Goal: Check status: Check status

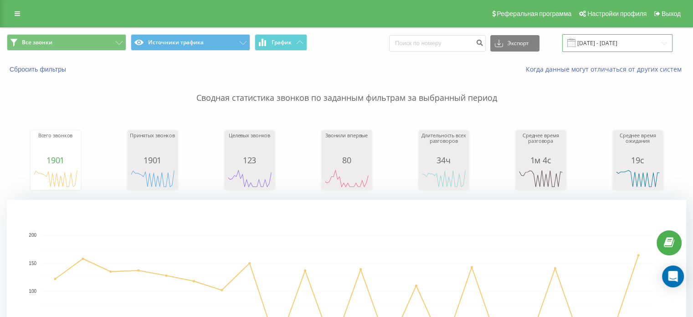
click at [624, 46] on input "[DATE] - [DATE]" at bounding box center [617, 43] width 110 height 18
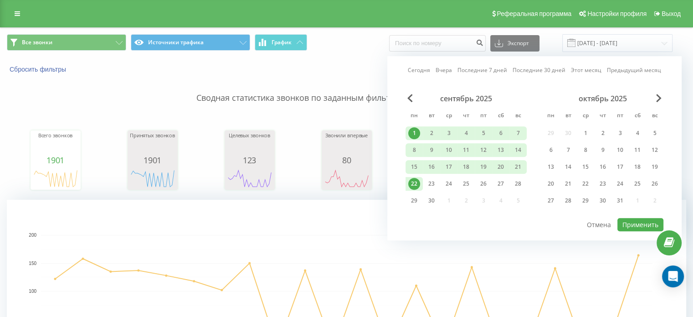
click at [412, 123] on div "сентябрь 2025 пн вт ср чт пт сб вс 1 2 3 4 5 6 7 8 9 10 11 12 13 14 15 16 17 18…" at bounding box center [465, 152] width 121 height 117
click at [415, 132] on div "1" at bounding box center [414, 133] width 12 height 12
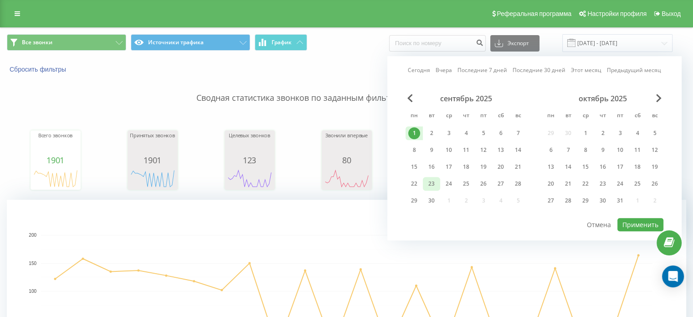
click at [430, 184] on div "23" at bounding box center [431, 184] width 12 height 12
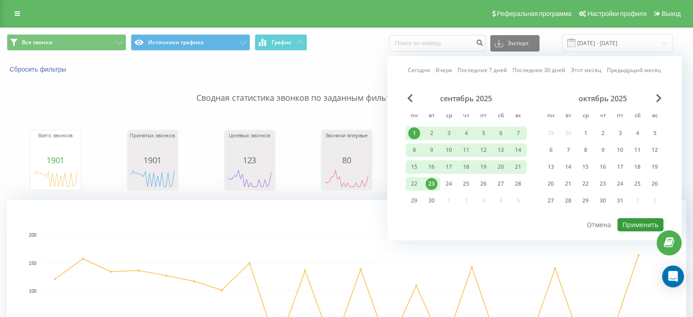
click at [636, 223] on button "Применить" at bounding box center [640, 224] width 46 height 13
type input "01.09.2025 - 23.09.2025"
